Goal: Task Accomplishment & Management: Manage account settings

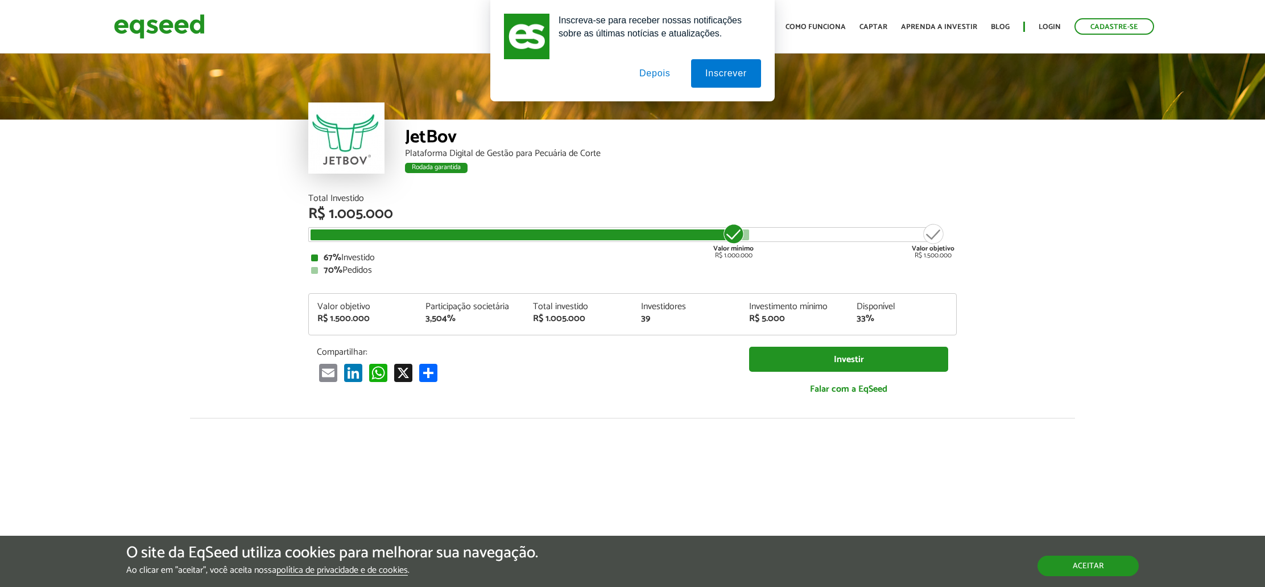
click at [1091, 564] on button "Aceitar" at bounding box center [1088, 565] width 101 height 20
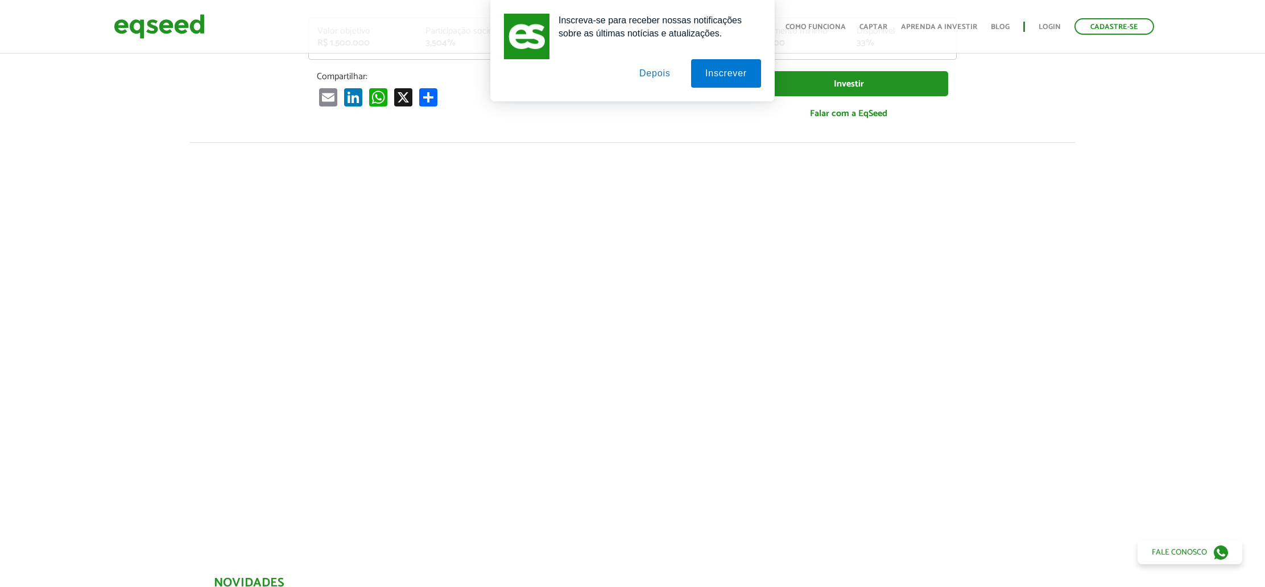
scroll to position [278, 0]
click at [654, 75] on button "Depois" at bounding box center [655, 73] width 60 height 28
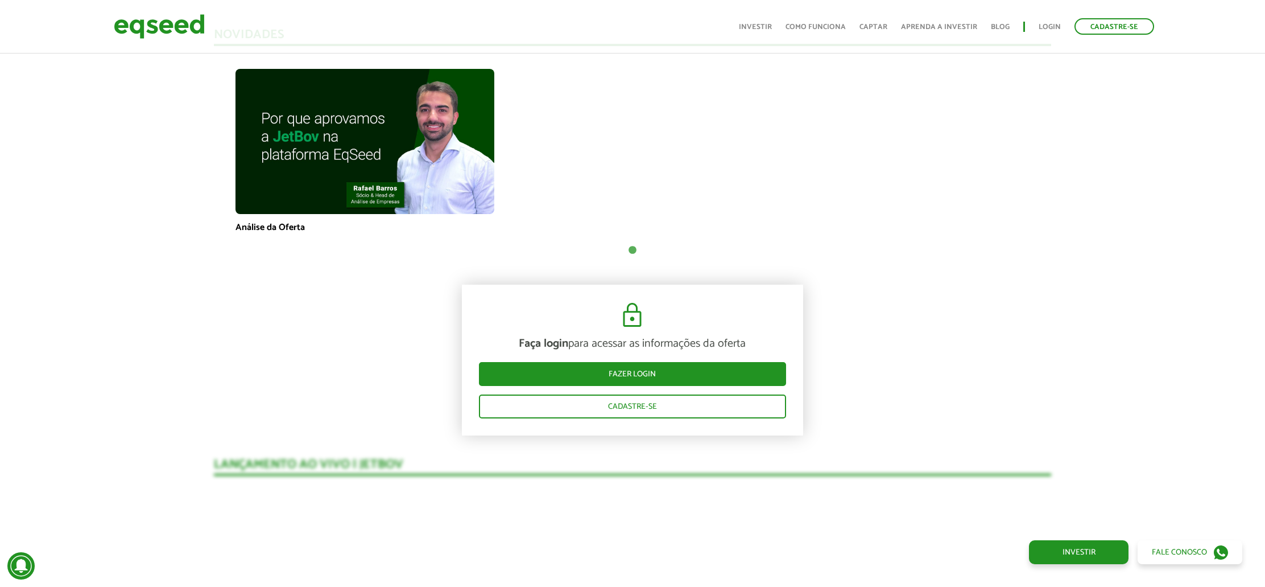
scroll to position [824, 0]
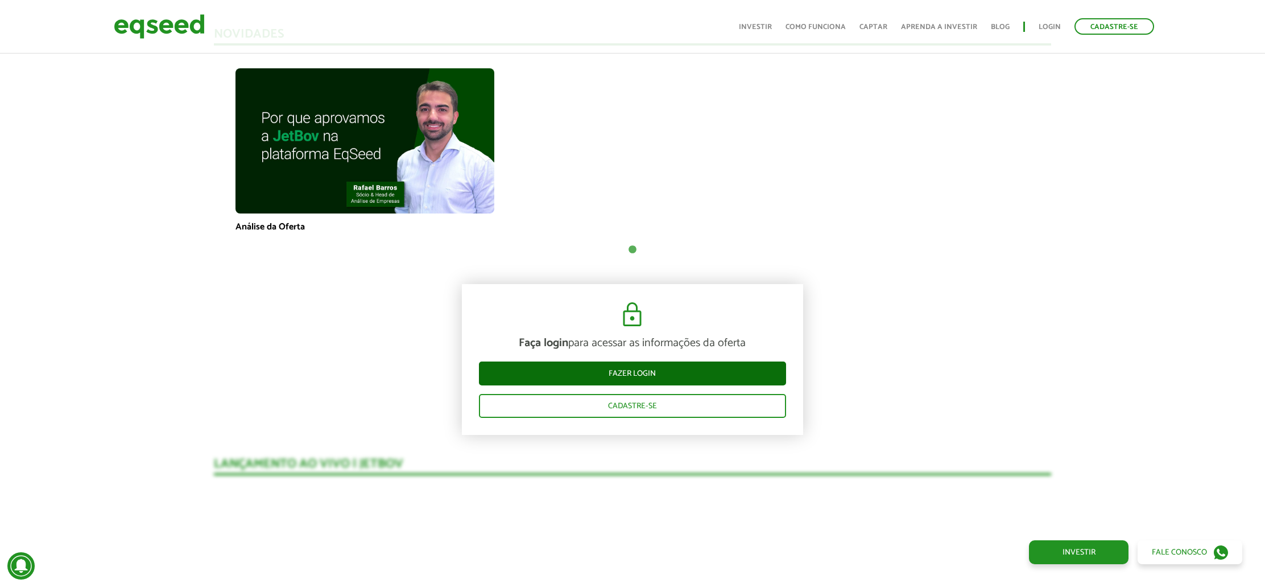
click at [596, 374] on link "Fazer login" at bounding box center [632, 373] width 307 height 24
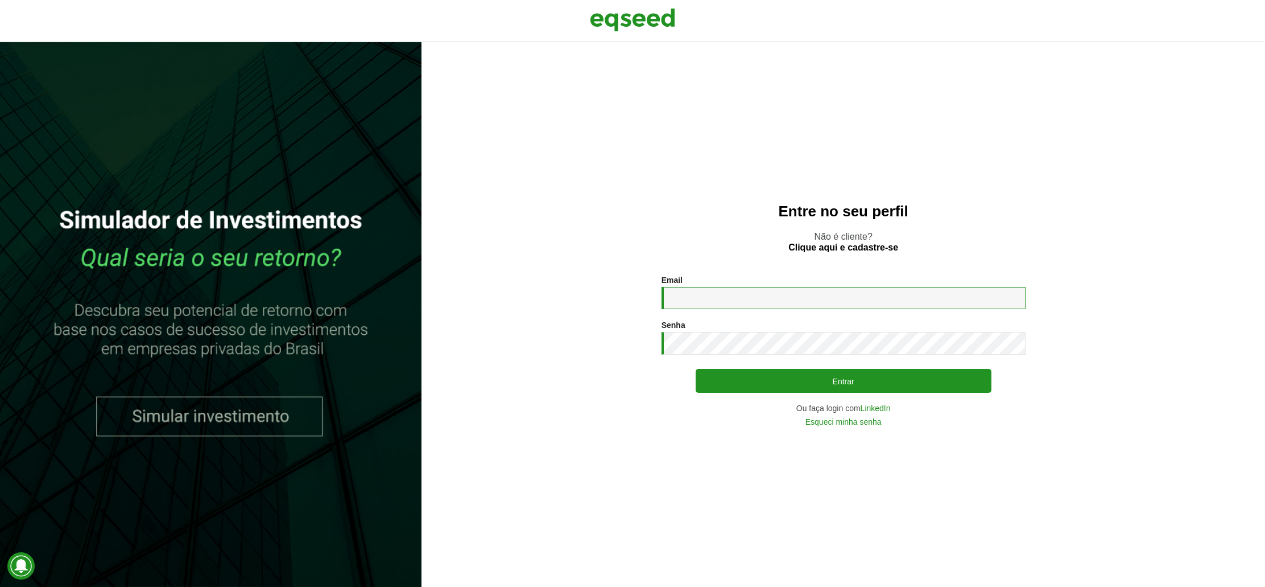
type input "**********"
click at [843, 381] on button "Entrar" at bounding box center [844, 381] width 296 height 24
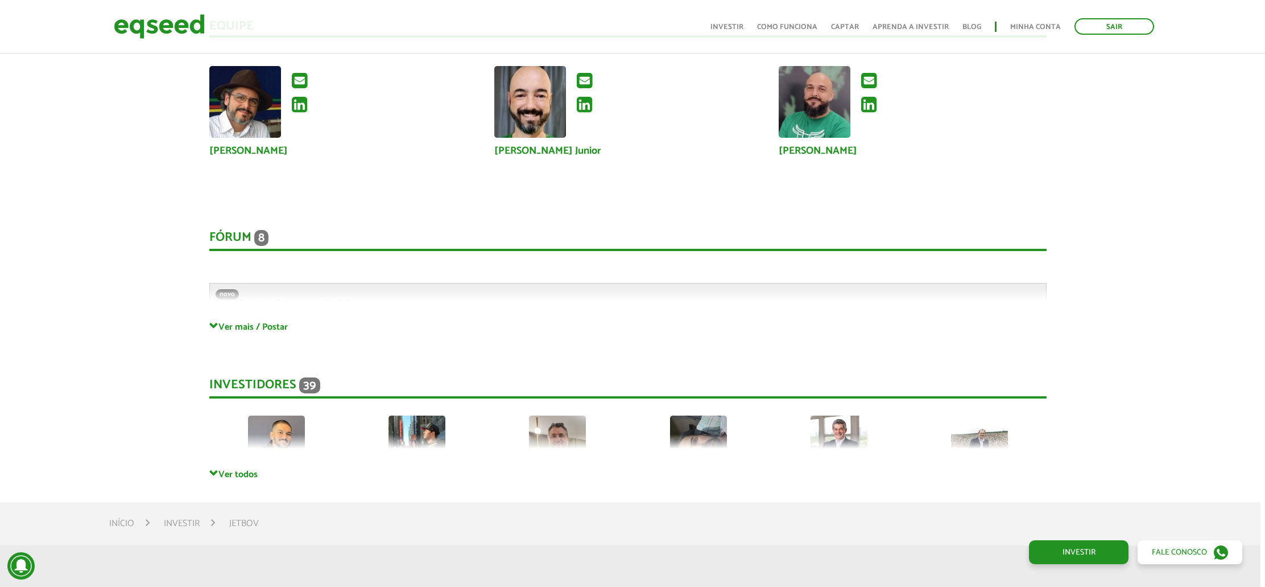
scroll to position [2998, 5]
click at [212, 468] on span at bounding box center [213, 472] width 9 height 9
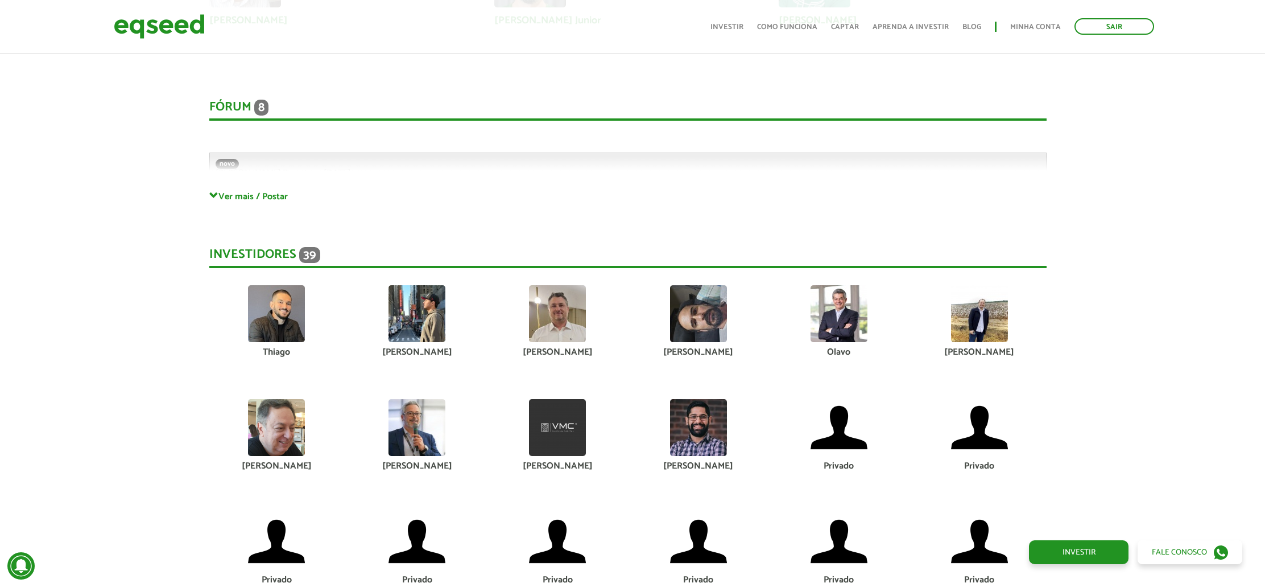
scroll to position [3207, 5]
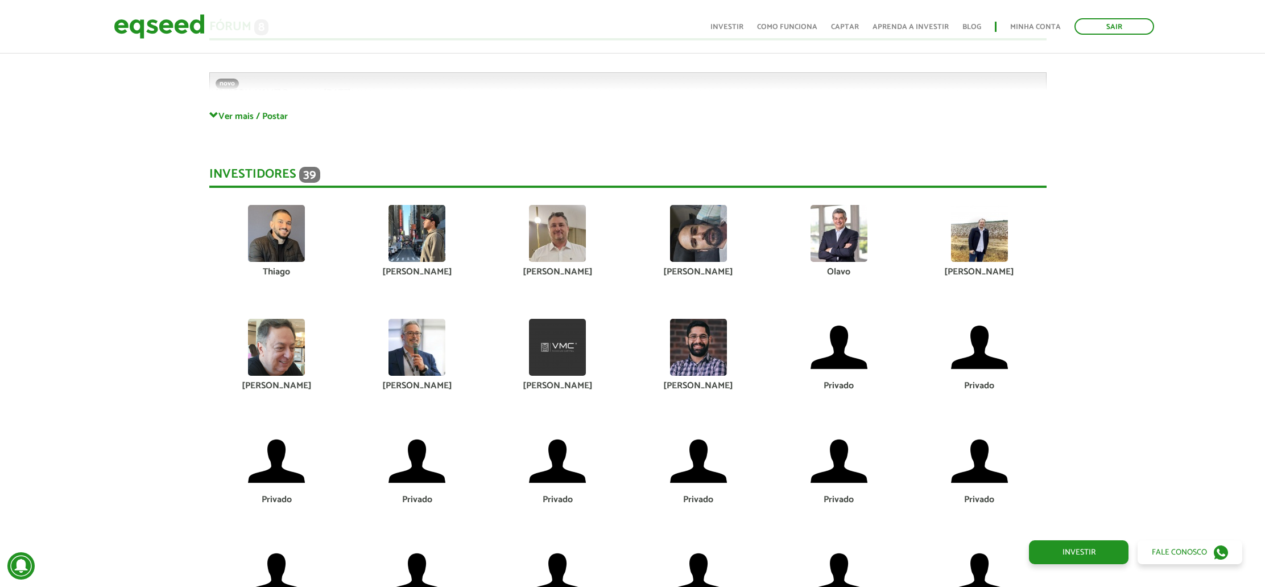
click at [828, 224] on img at bounding box center [839, 233] width 57 height 57
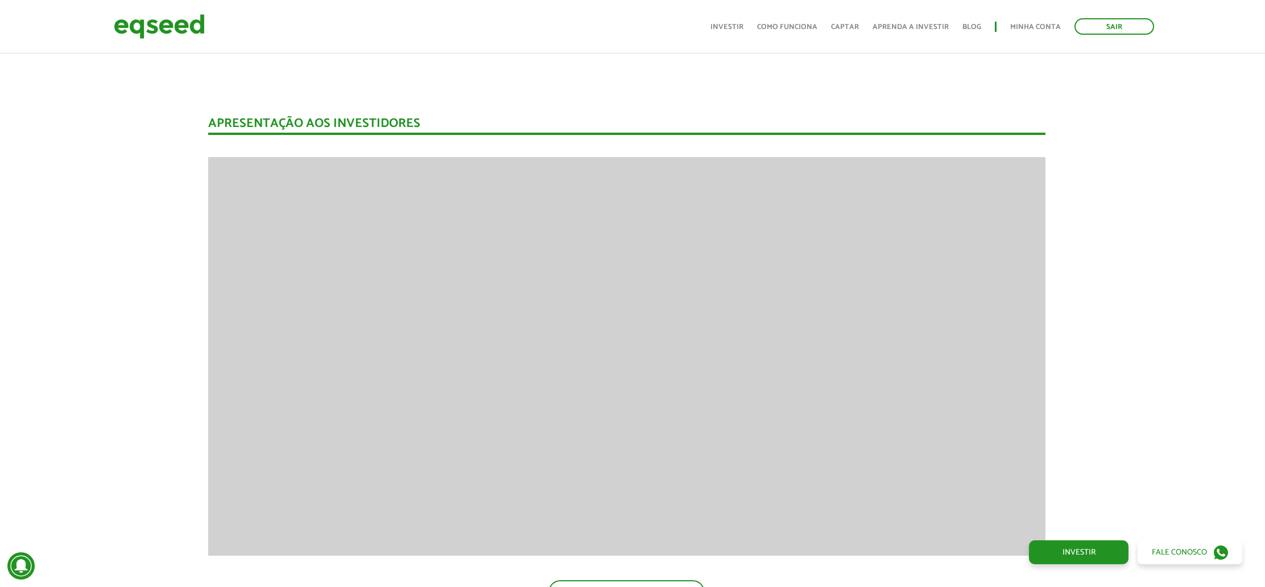
scroll to position [1519, 6]
